Goal: Book appointment/travel/reservation

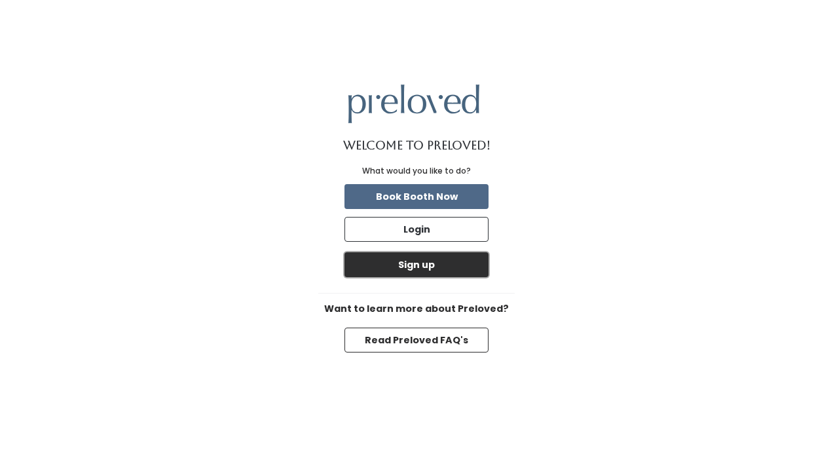
click at [419, 265] on button "Sign up" at bounding box center [416, 264] width 144 height 25
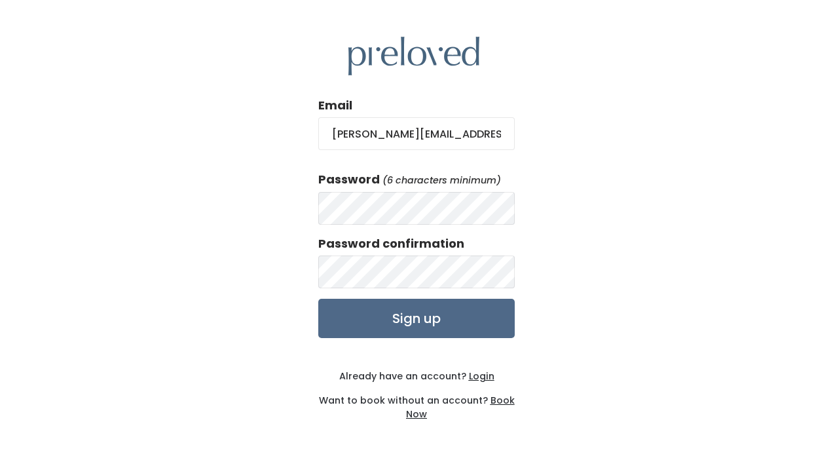
type input "jennifer@abby-homes.com"
click at [430, 320] on input "Sign up" at bounding box center [416, 318] width 196 height 39
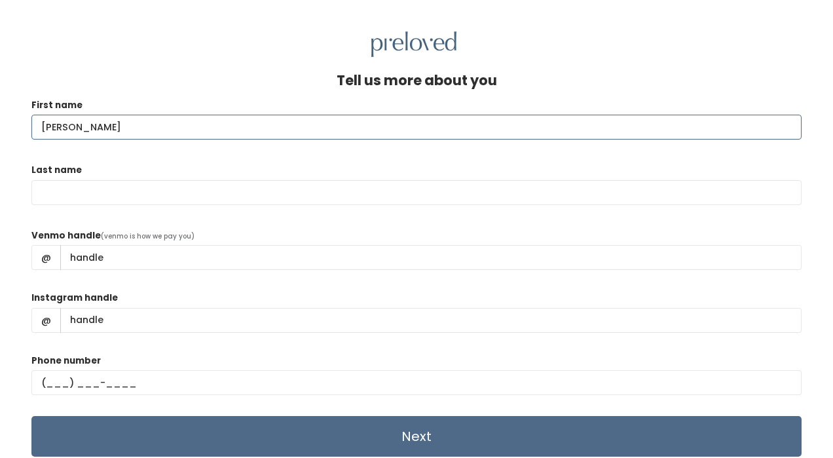
type input "Jennifer"
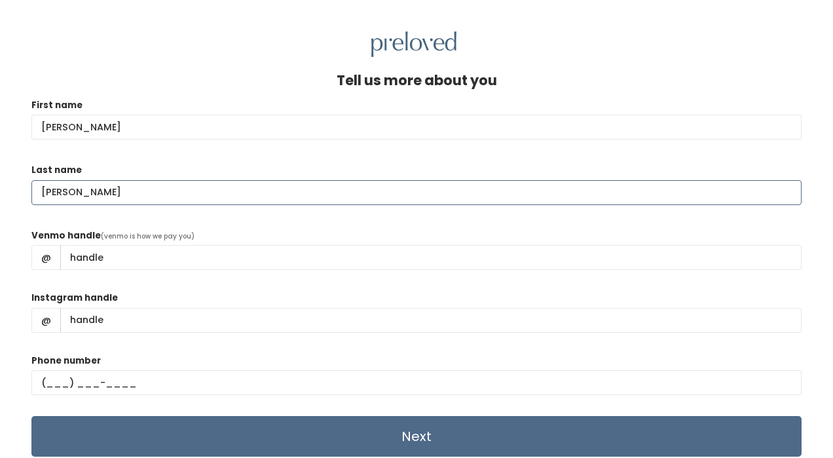
type input "Arriaga"
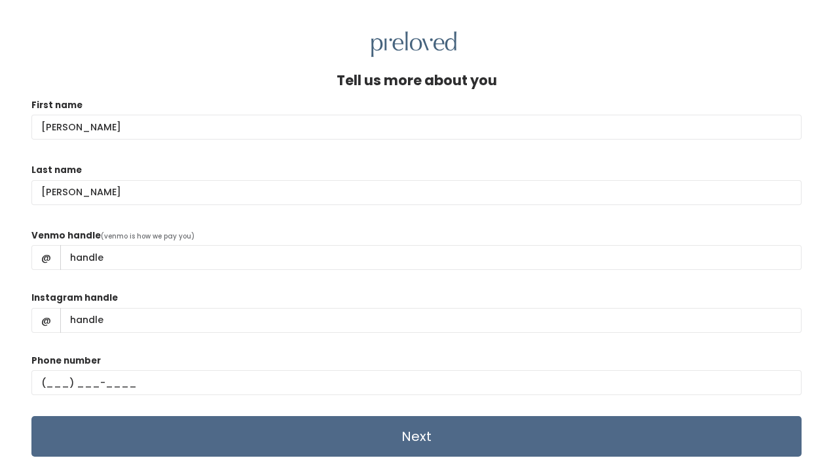
click at [252, 75] on div "Tell us more about you" at bounding box center [416, 86] width 770 height 26
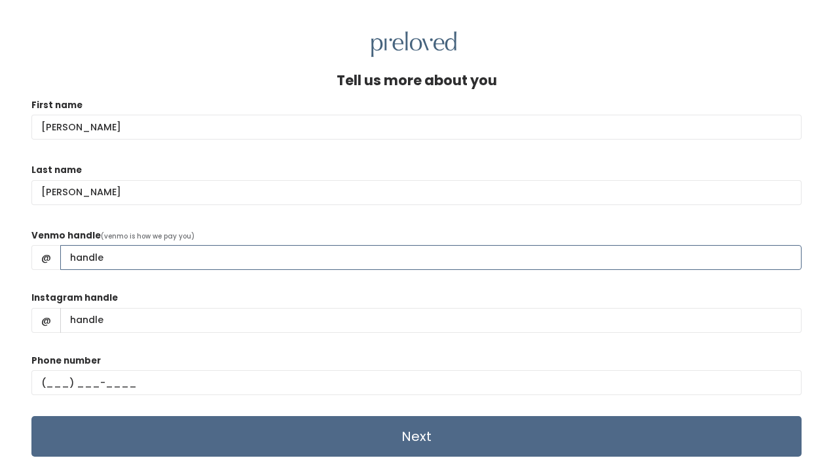
click at [130, 259] on input "Venmo handle" at bounding box center [430, 257] width 741 height 25
type input "Jennifer-Arriaga-9"
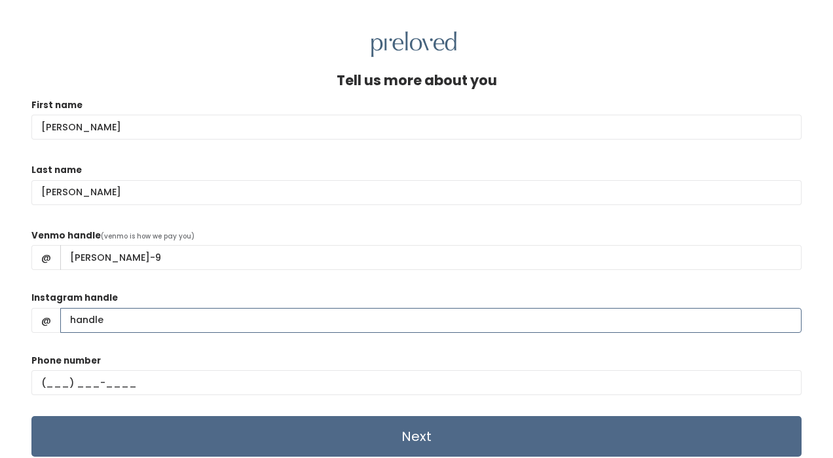
click at [109, 321] on input "Instagram handle" at bounding box center [430, 320] width 741 height 25
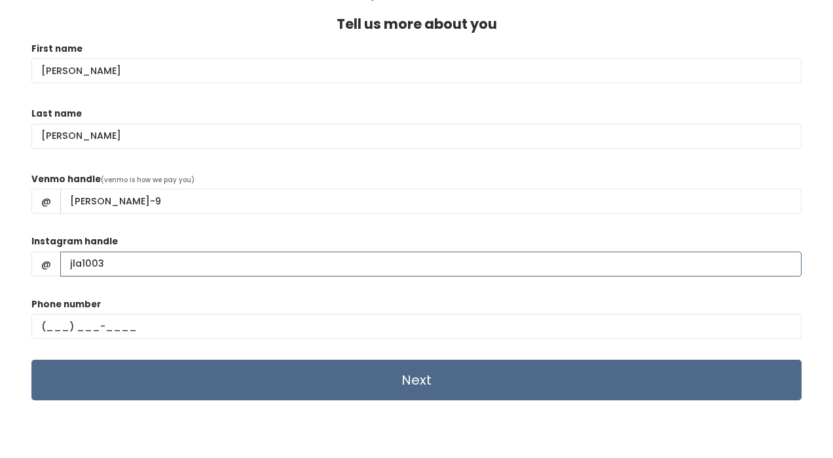
type input "jla1003"
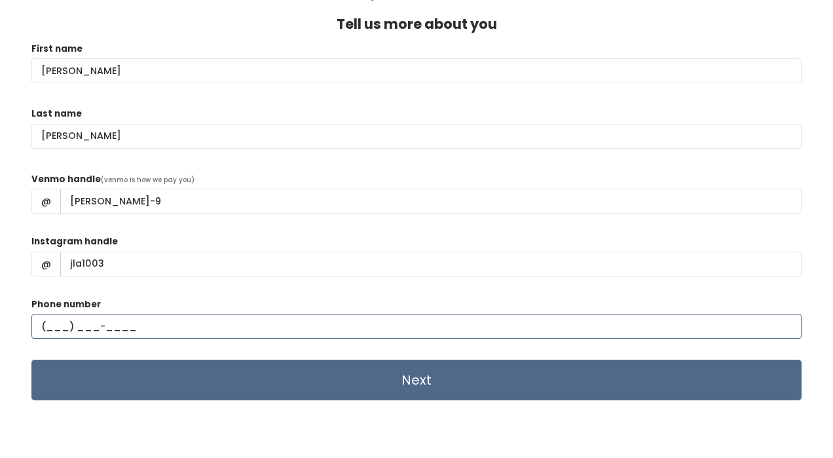
click at [59, 323] on input "text" at bounding box center [416, 326] width 770 height 25
type input "(713) 557-3445"
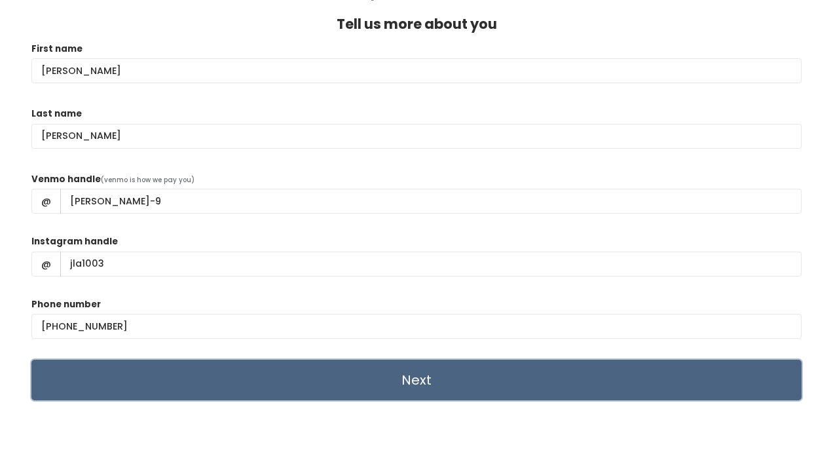
click at [401, 380] on input "Next" at bounding box center [416, 380] width 770 height 41
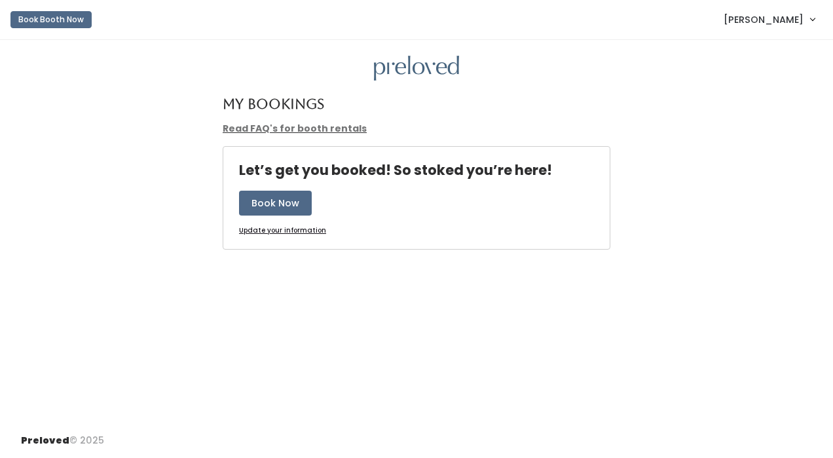
click at [318, 128] on link "Read FAQ's for booth rentals" at bounding box center [295, 128] width 144 height 13
click at [283, 205] on button "Book Now" at bounding box center [275, 203] width 73 height 25
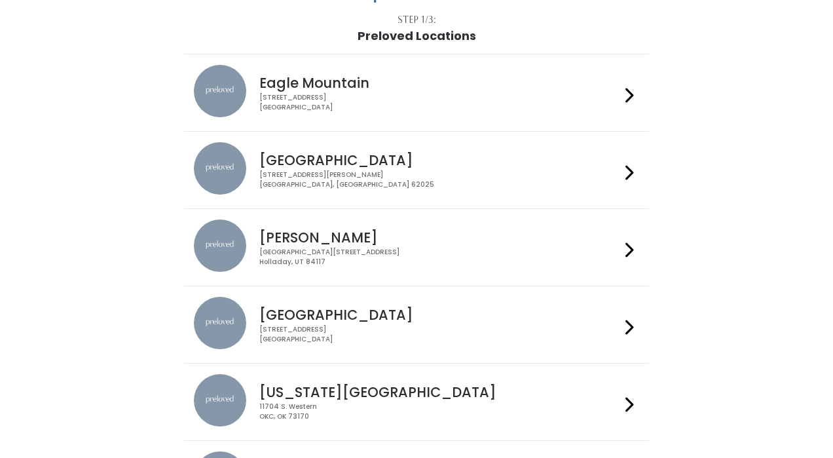
scroll to position [79, 0]
click at [274, 314] on h4 "[GEOGRAPHIC_DATA]" at bounding box center [439, 313] width 360 height 15
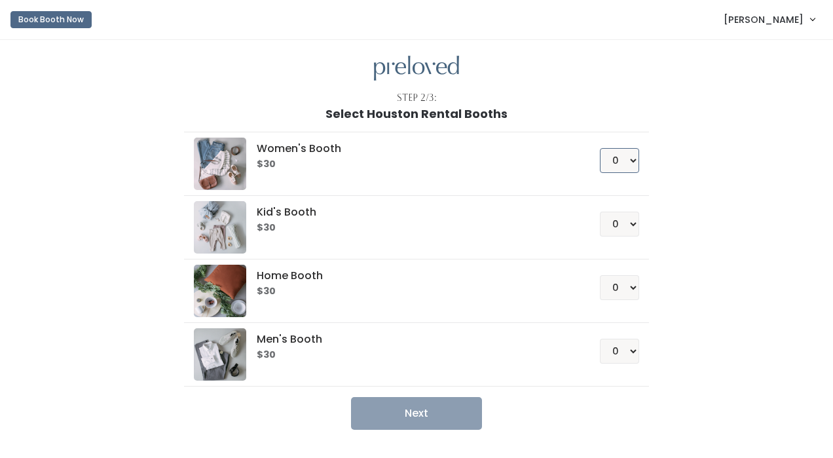
click at [631, 160] on select "0 1 2 3 4" at bounding box center [619, 160] width 39 height 25
select select "1"
click at [600, 148] on select "0 1 2 3 4" at bounding box center [619, 160] width 39 height 25
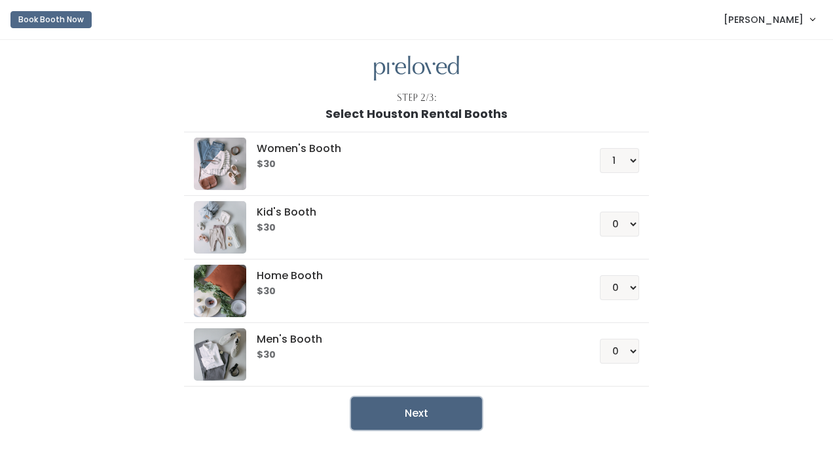
click at [423, 415] on button "Next" at bounding box center [416, 413] width 131 height 33
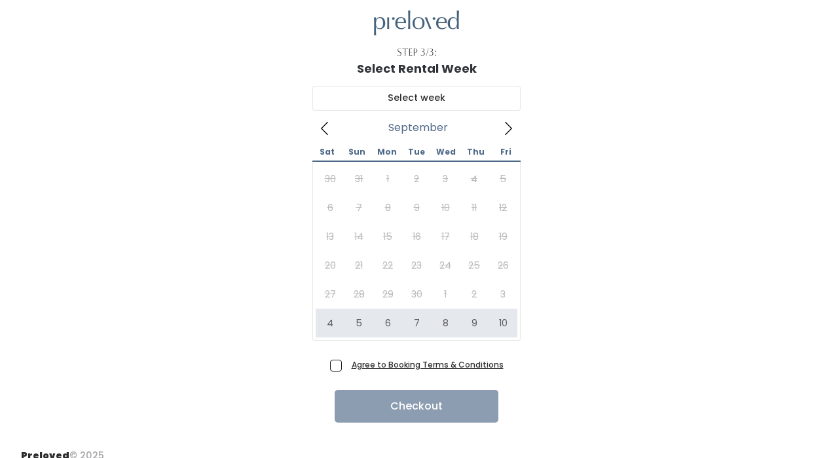
scroll to position [46, 0]
click at [508, 128] on icon at bounding box center [508, 127] width 14 height 14
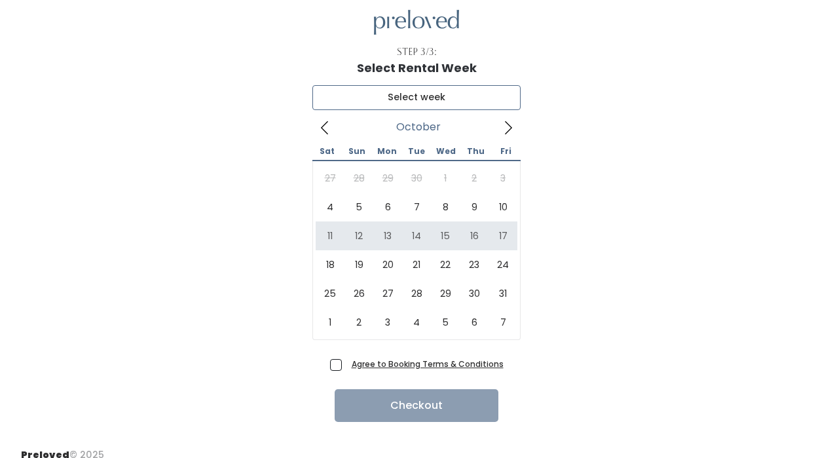
type input "[DATE] to [DATE]"
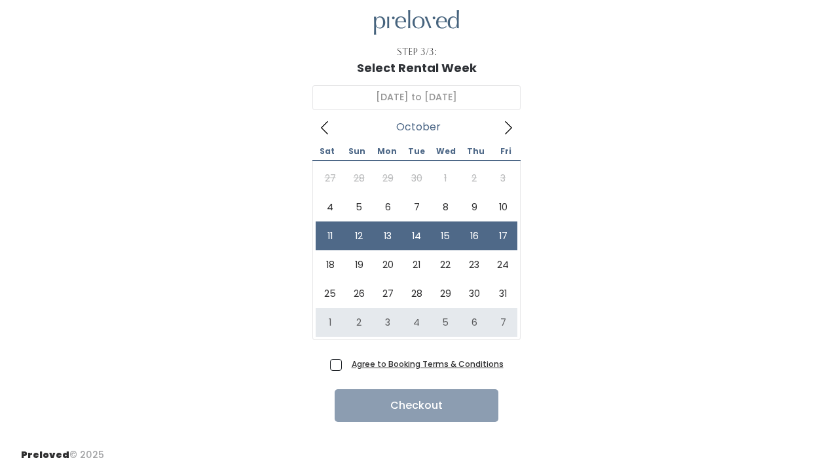
click at [346, 365] on span "Agree to Booking Terms & Conditions" at bounding box center [424, 363] width 157 height 13
click at [346, 365] on input "Agree to Booking Terms & Conditions" at bounding box center [350, 361] width 9 height 9
checkbox input "true"
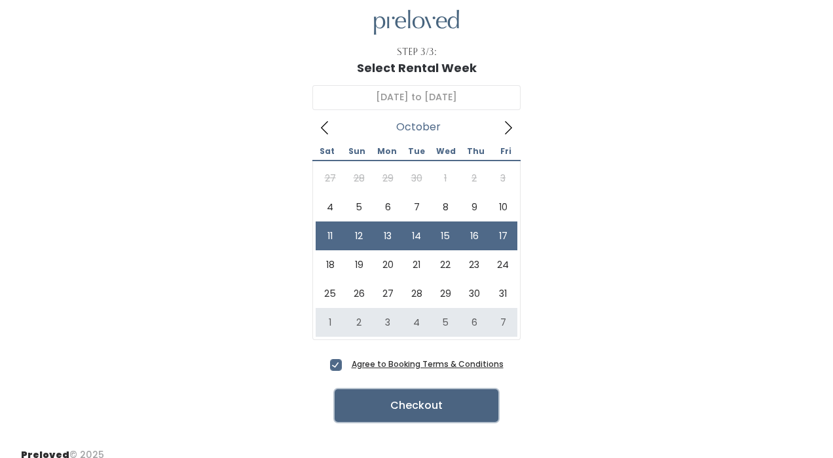
click at [427, 407] on button "Checkout" at bounding box center [417, 405] width 164 height 33
